Goal: Information Seeking & Learning: Learn about a topic

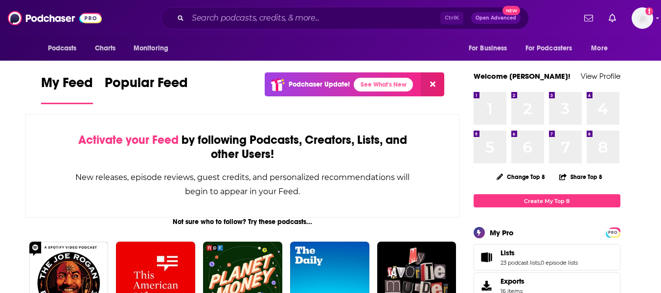
drag, startPoint x: 21, startPoint y: 99, endPoint x: 240, endPoint y: 41, distance: 227.0
click at [345, 15] on input "Search podcasts, credits, & more..." at bounding box center [314, 18] width 253 height 16
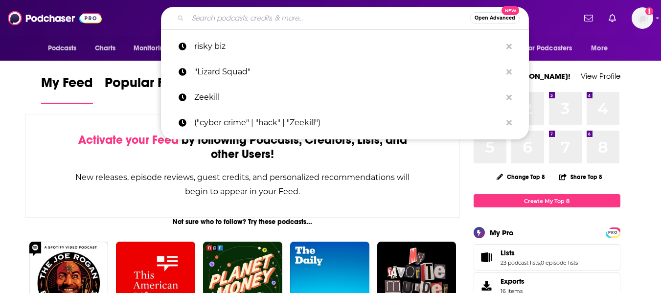
paste input "Romance Ever After Podcast / [PERSON_NAME]"
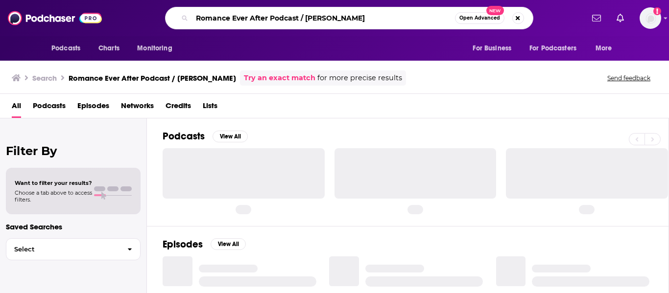
drag, startPoint x: 337, startPoint y: 17, endPoint x: 298, endPoint y: 18, distance: 39.7
click at [298, 18] on input "Romance Ever After Podcast / [PERSON_NAME]" at bounding box center [323, 18] width 263 height 16
type input "Romance Ever After Podcast"
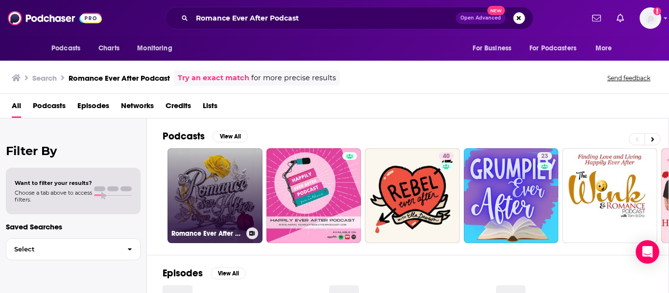
click at [207, 193] on link "Romance Ever After with [PERSON_NAME]" at bounding box center [214, 195] width 95 height 95
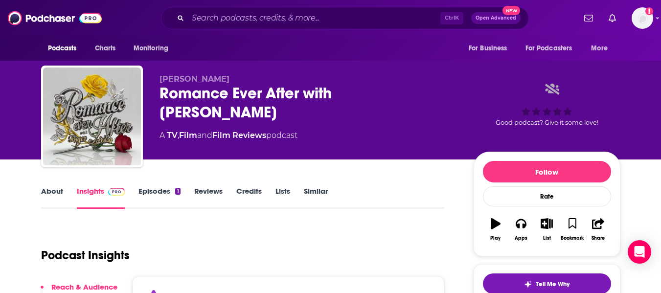
click at [372, 151] on div "[PERSON_NAME] Romance Ever After with [PERSON_NAME] A TV , Film and Film Review…" at bounding box center [309, 113] width 299 height 78
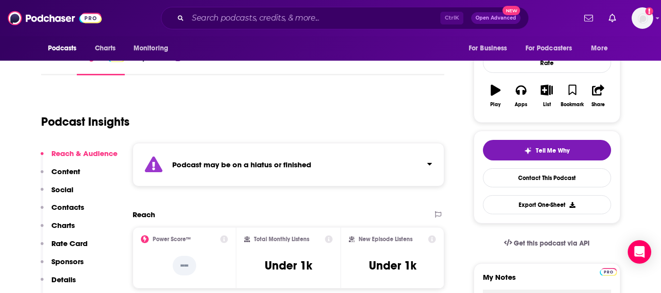
scroll to position [147, 0]
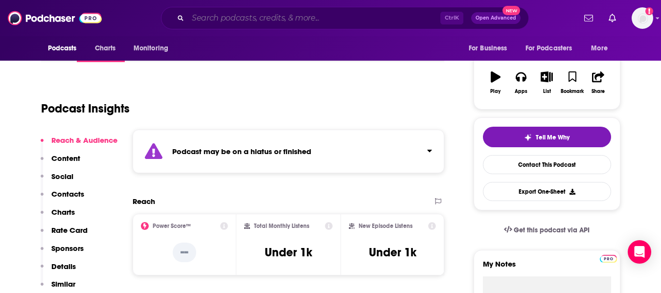
click at [215, 20] on input "Search podcasts, credits, & more..." at bounding box center [314, 18] width 253 height 16
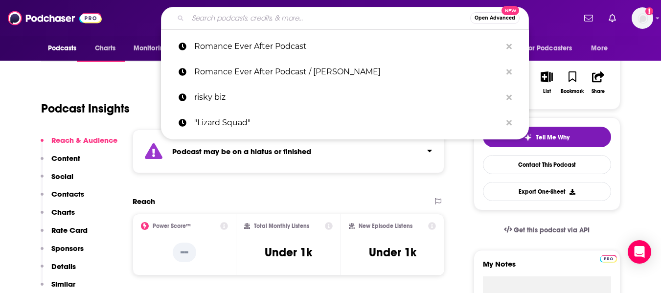
paste input "Pretty Sure Podcast /"
type input "Pretty Sure Podcast /"
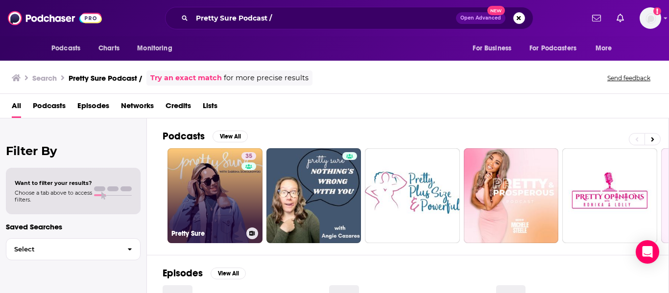
click at [211, 178] on link "35 Pretty Sure" at bounding box center [214, 195] width 95 height 95
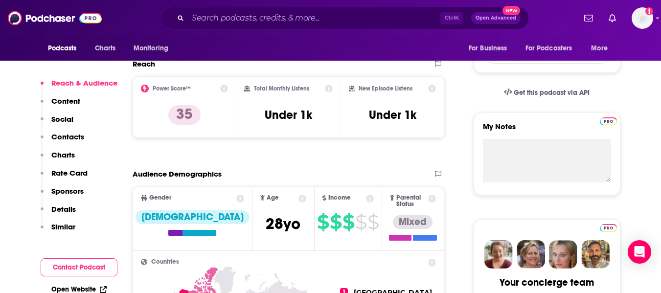
scroll to position [294, 0]
